Goal: Task Accomplishment & Management: Use online tool/utility

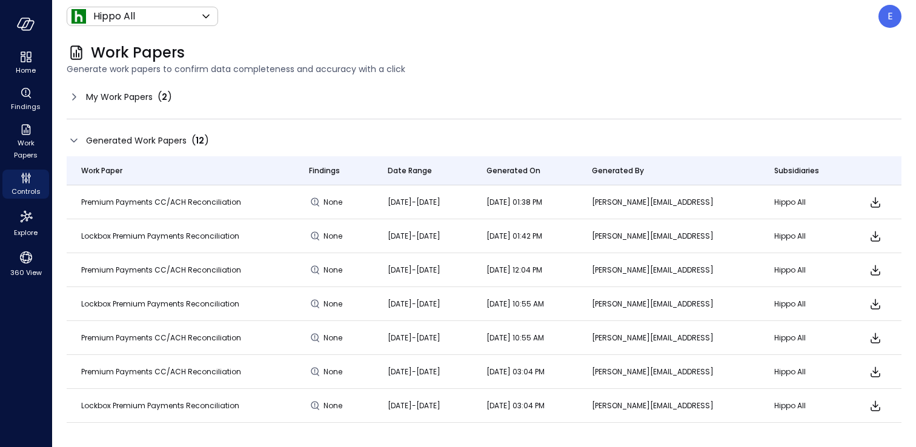
click at [108, 144] on span "Generated Work Papers" at bounding box center [136, 140] width 101 height 13
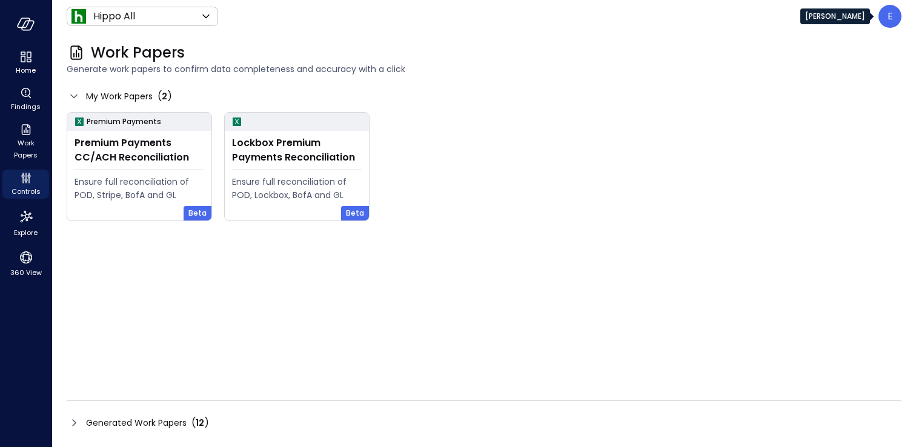
click at [892, 19] on p "E" at bounding box center [890, 16] width 5 height 15
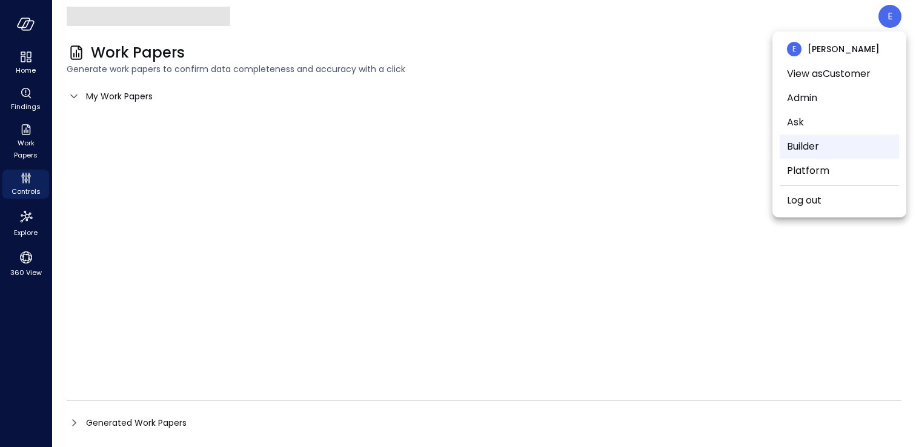
click at [797, 151] on li "Builder" at bounding box center [839, 147] width 119 height 24
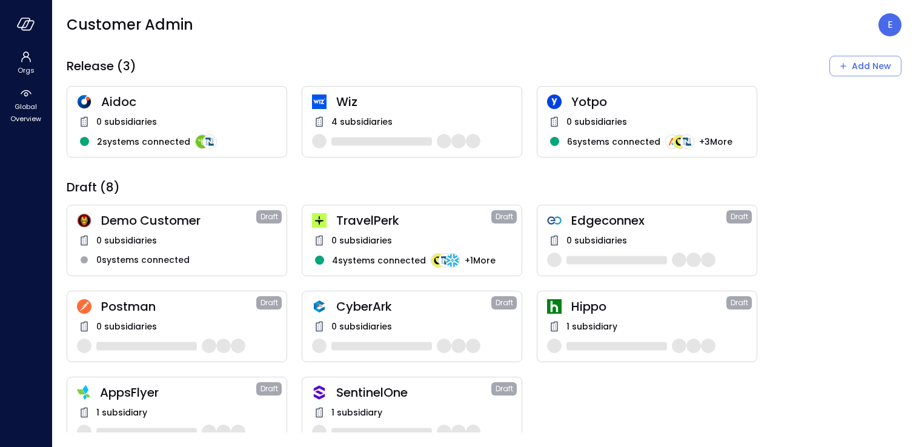
click at [579, 317] on div "Hippo Draft 1 subsidiary" at bounding box center [647, 326] width 221 height 71
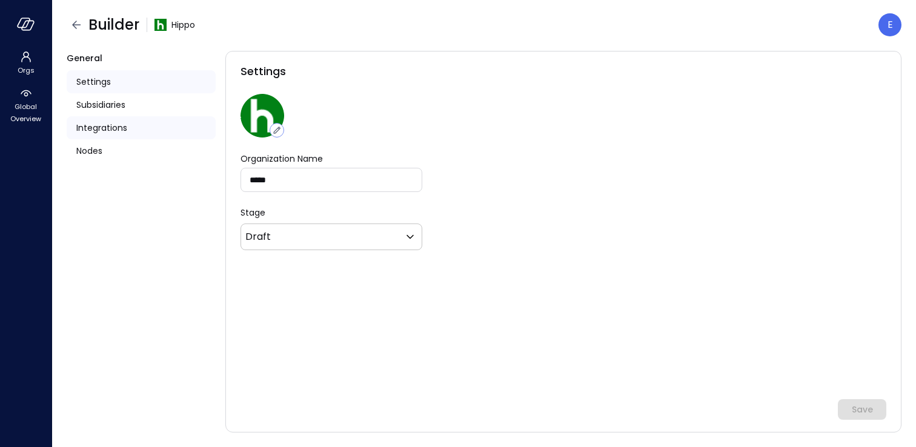
click at [107, 127] on span "Integrations" at bounding box center [101, 127] width 51 height 13
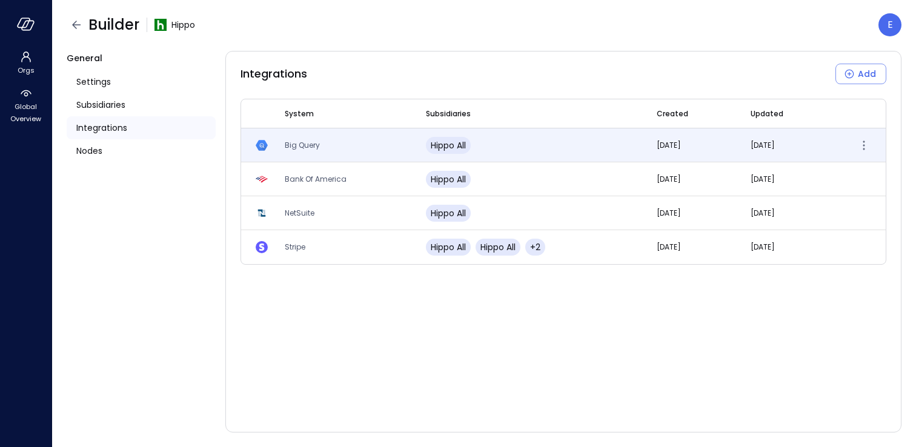
click at [305, 143] on span "Big Query" at bounding box center [302, 145] width 35 height 10
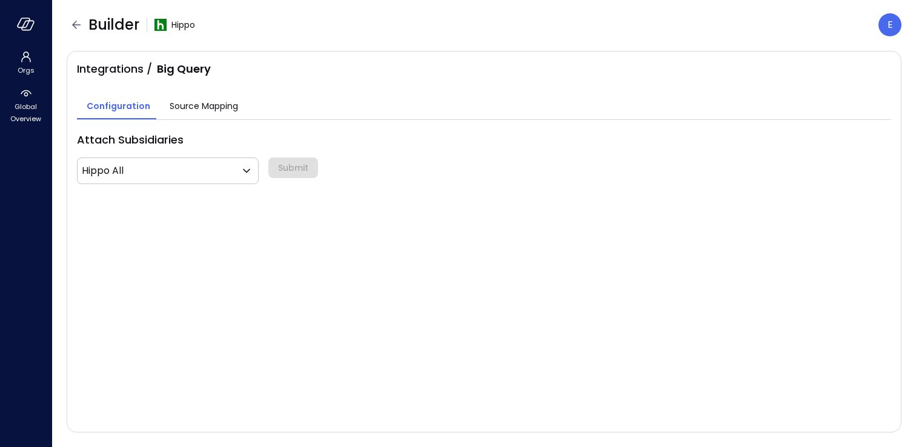
click at [175, 102] on span "Source Mapping" at bounding box center [204, 105] width 68 height 13
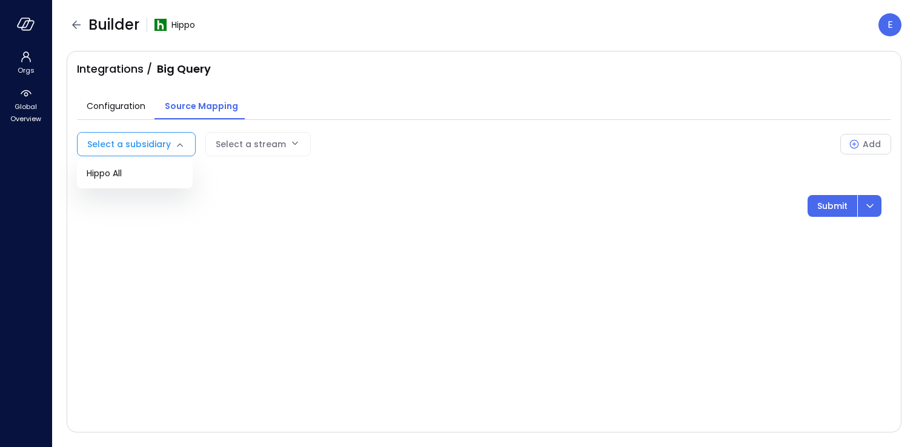
click at [147, 148] on body "Orgs Global Overview Builder Hippo E Integrations / Big Query Configuration Sou…" at bounding box center [458, 223] width 916 height 447
click at [138, 174] on span "Hippo All" at bounding box center [135, 173] width 96 height 13
type input "***"
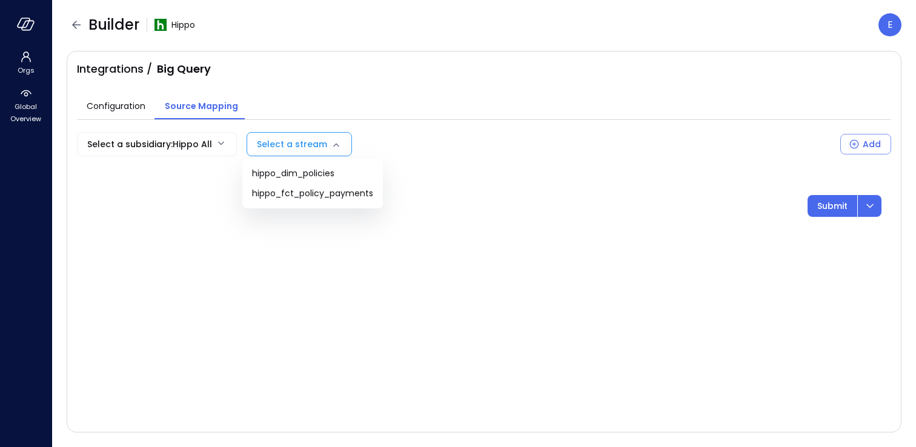
click at [255, 148] on body "Orgs Global Overview Builder Hippo E Integrations / Big Query Configuration Sou…" at bounding box center [458, 223] width 916 height 447
click at [288, 195] on span "hippo_fct_policy_payments" at bounding box center [312, 193] width 121 height 13
type input "**********"
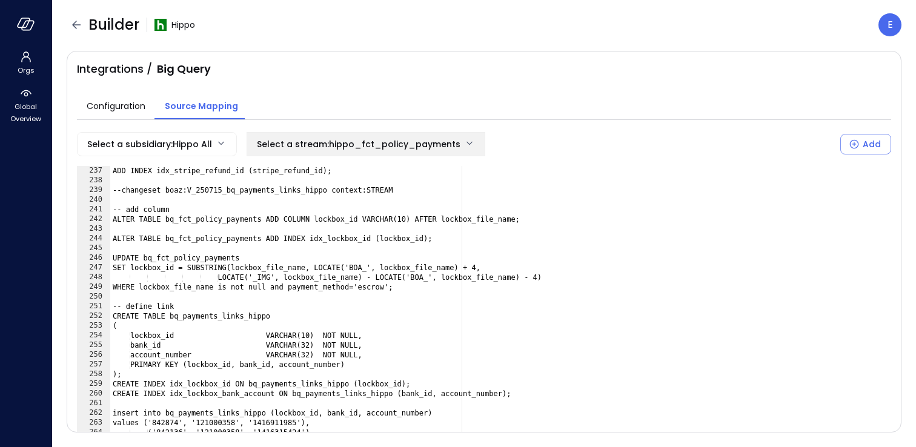
scroll to position [2305, 0]
